Goal: Information Seeking & Learning: Learn about a topic

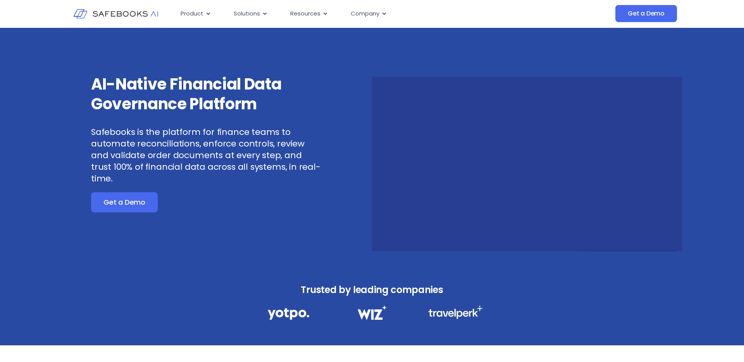
scroll to position [35, 0]
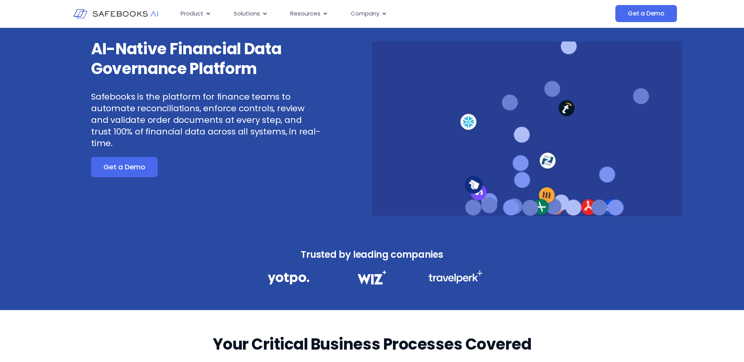
click at [240, 58] on h3 "AI-Native Financial Data Governance Platform" at bounding box center [207, 59] width 233 height 40
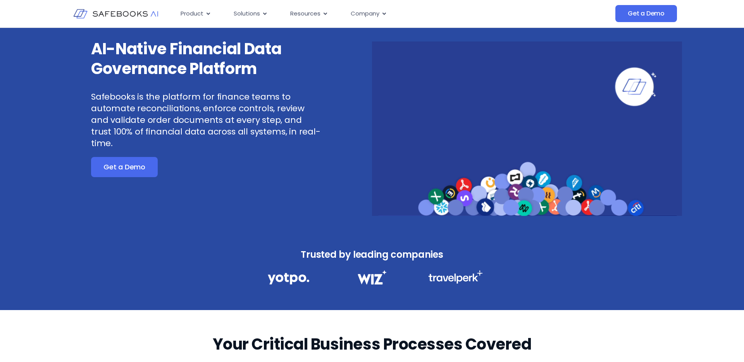
scroll to position [0, 0]
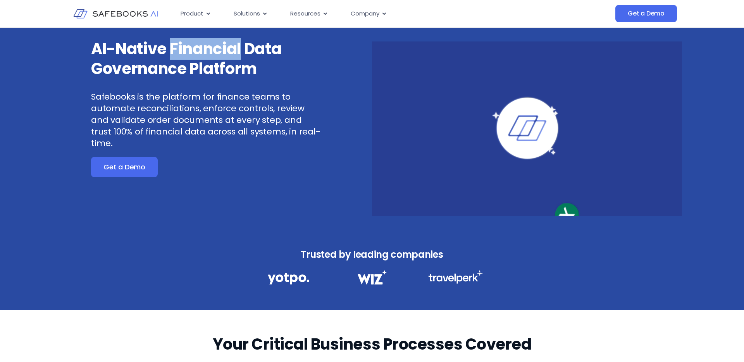
click at [240, 58] on h3 "AI-Native Financial Data Governance Platform" at bounding box center [207, 59] width 233 height 40
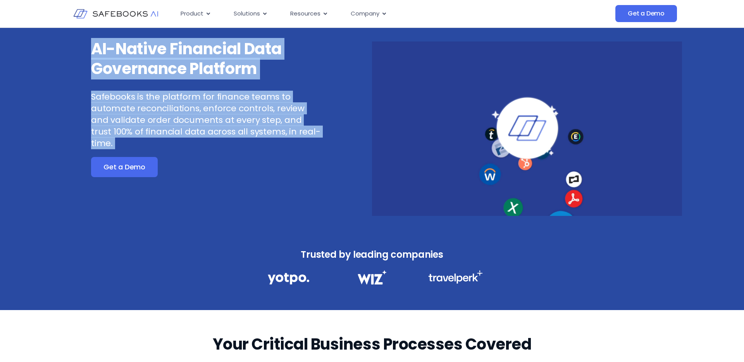
drag, startPoint x: 240, startPoint y: 58, endPoint x: 241, endPoint y: 135, distance: 77.5
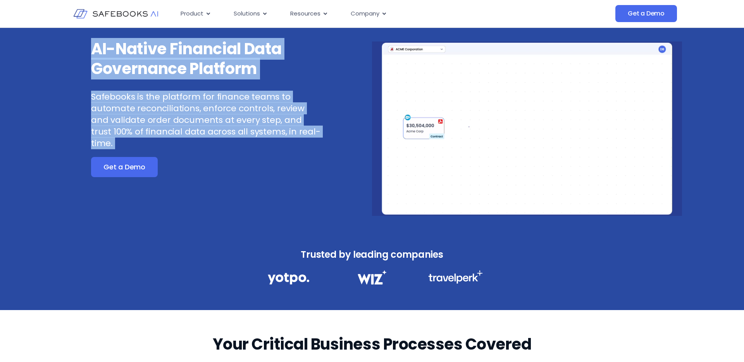
click at [241, 135] on div "AI-Native Financial Data Governance Platform Safebooks is the platform for fina…" at bounding box center [207, 94] width 233 height 110
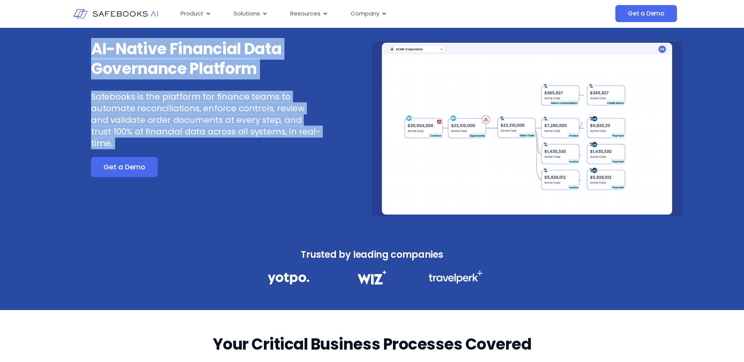
click at [241, 135] on p "Safebooks is the platform for finance teams to automate reconciliations, enforc…" at bounding box center [207, 120] width 233 height 58
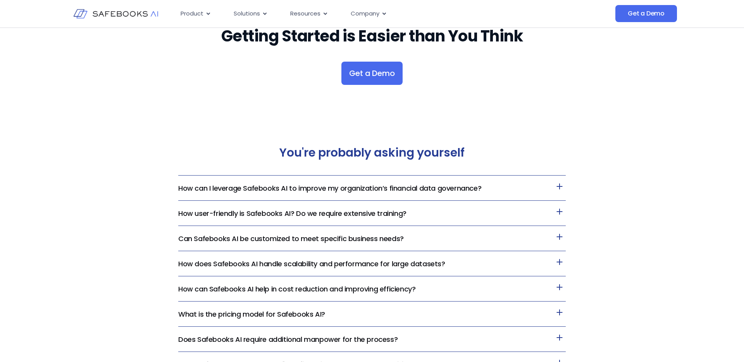
scroll to position [1703, 0]
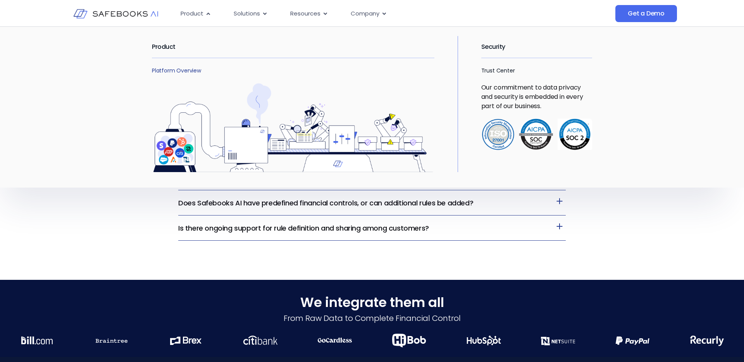
click at [170, 68] on link "Platform Overview" at bounding box center [176, 71] width 49 height 8
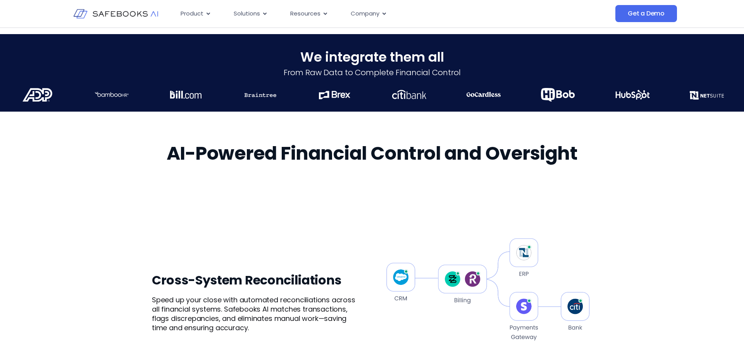
scroll to position [306, 0]
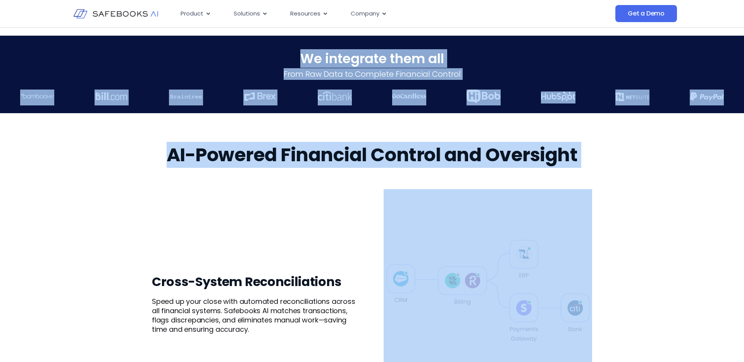
drag, startPoint x: 172, startPoint y: 183, endPoint x: 169, endPoint y: 47, distance: 136.1
click at [169, 47] on div "We integrate them all​ From Raw Data to Complete Financial Control" at bounding box center [372, 75] width 744 height 78
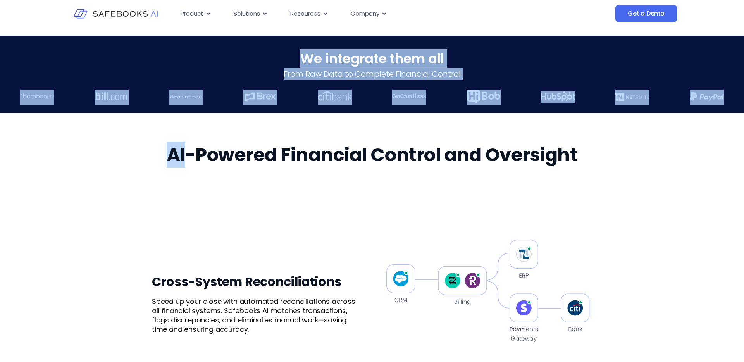
drag, startPoint x: 169, startPoint y: 47, endPoint x: 169, endPoint y: 178, distance: 131.4
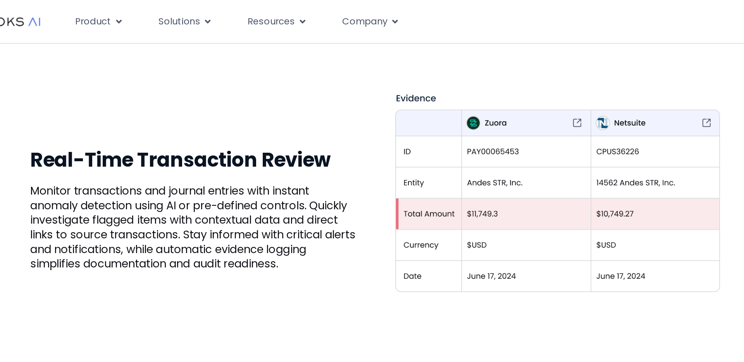
scroll to position [801, 0]
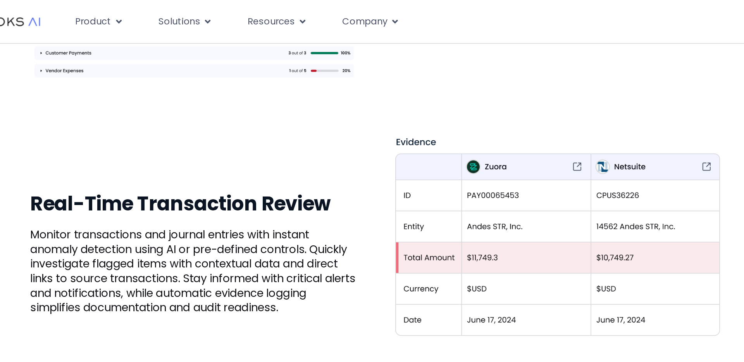
drag, startPoint x: 249, startPoint y: 203, endPoint x: 212, endPoint y: 0, distance: 206.0
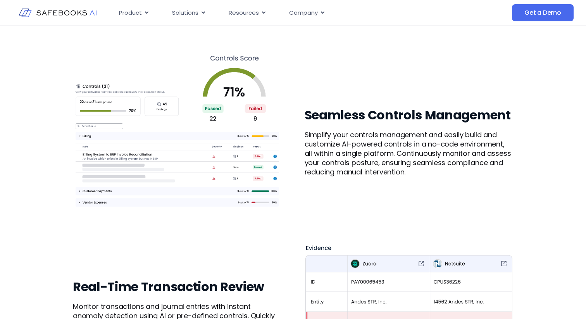
scroll to position [635, 0]
